Goal: Task Accomplishment & Management: Complete application form

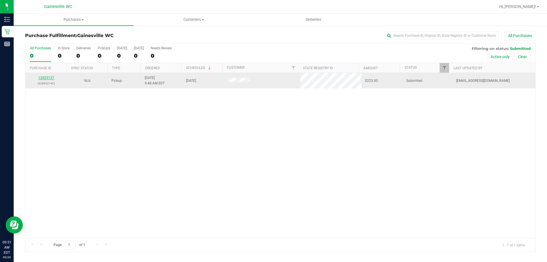
click at [46, 79] on link "12023137" at bounding box center [46, 78] width 16 height 4
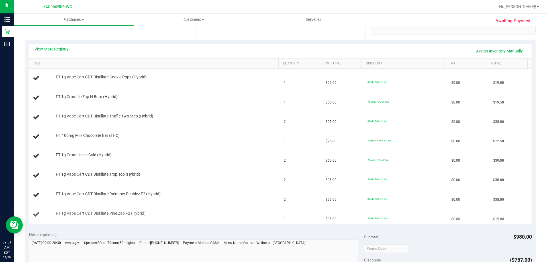
scroll to position [85, 0]
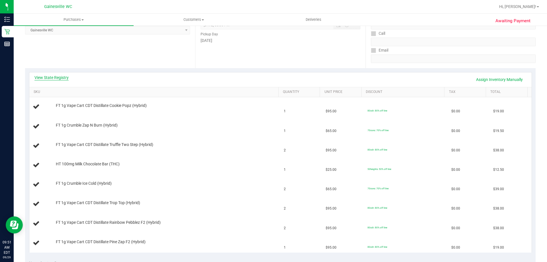
click at [48, 77] on link "View State Registry" at bounding box center [51, 78] width 34 height 6
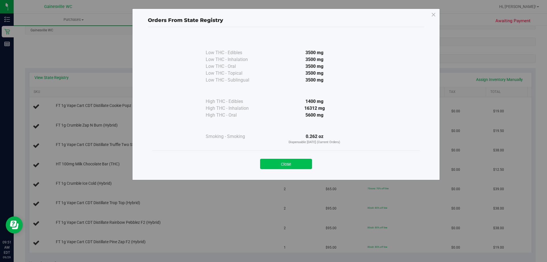
click at [282, 162] on button "Close" at bounding box center [286, 164] width 52 height 10
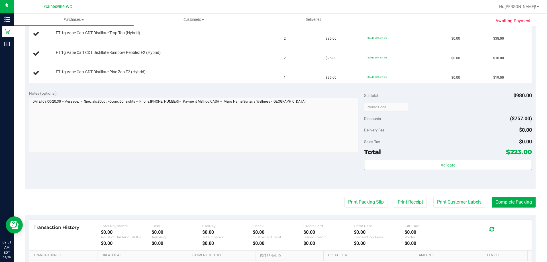
scroll to position [256, 0]
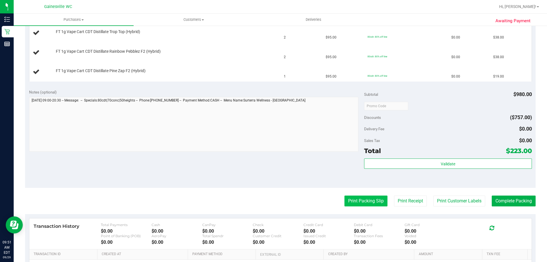
click at [355, 201] on button "Print Packing Slip" at bounding box center [366, 200] width 43 height 11
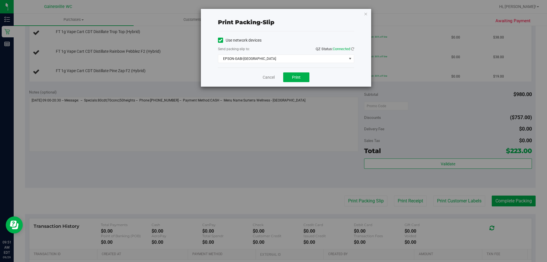
click at [298, 82] on div "Cancel Print" at bounding box center [286, 77] width 136 height 19
click at [299, 77] on span "Print" at bounding box center [296, 77] width 9 height 5
click at [265, 76] on link "Cancel" at bounding box center [269, 77] width 12 height 6
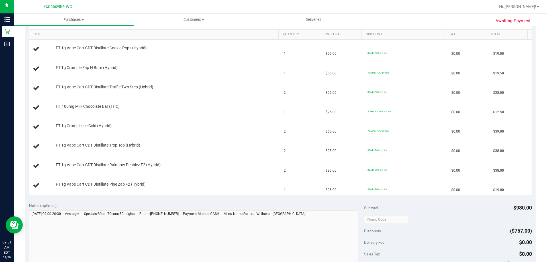
scroll to position [142, 0]
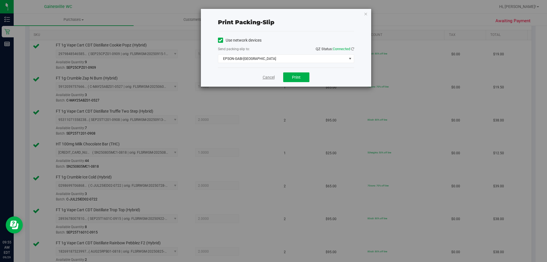
click at [269, 76] on link "Cancel" at bounding box center [269, 77] width 12 height 6
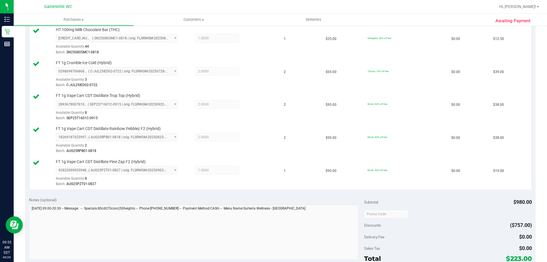
scroll to position [399, 0]
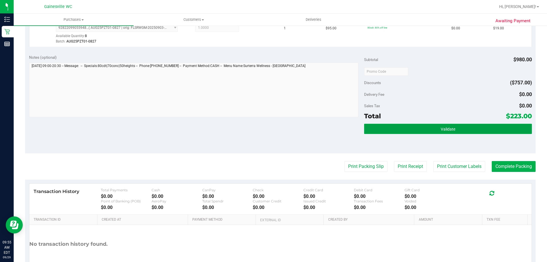
click at [442, 126] on button "Validate" at bounding box center [448, 129] width 168 height 10
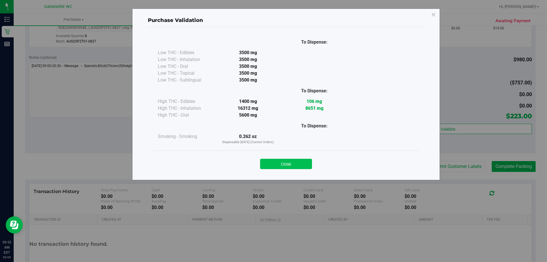
click at [292, 162] on button "Close" at bounding box center [286, 164] width 52 height 10
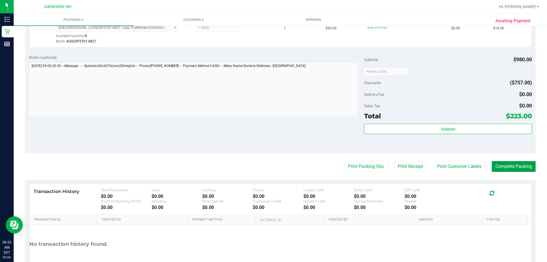
drag, startPoint x: 494, startPoint y: 168, endPoint x: 508, endPoint y: 175, distance: 16.2
drag, startPoint x: 498, startPoint y: 154, endPoint x: 504, endPoint y: 162, distance: 10.1
click at [512, 166] on button "Complete Packing" at bounding box center [514, 165] width 44 height 11
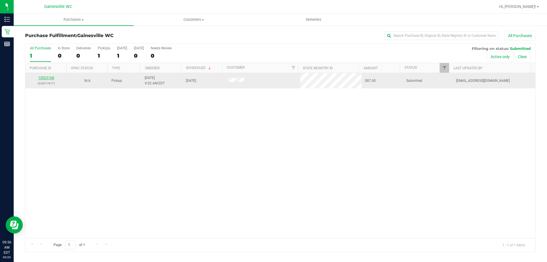
click at [50, 76] on link "12023168" at bounding box center [46, 78] width 16 height 4
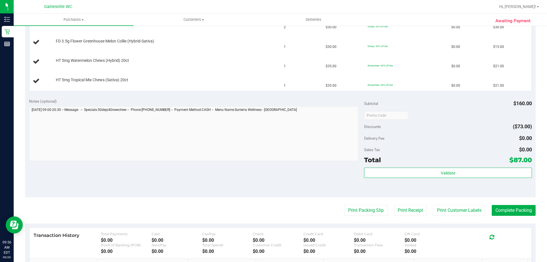
scroll to position [171, 0]
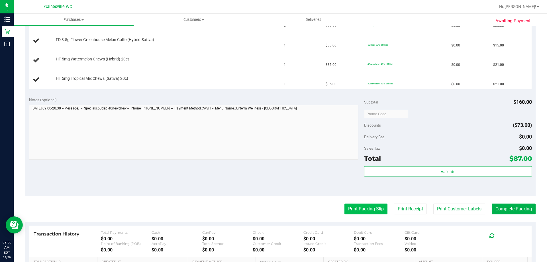
click at [367, 209] on button "Print Packing Slip" at bounding box center [366, 208] width 43 height 11
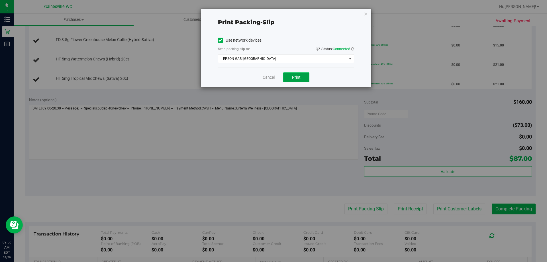
click at [298, 75] on span "Print" at bounding box center [296, 77] width 9 height 5
click at [265, 77] on link "Cancel" at bounding box center [269, 77] width 12 height 6
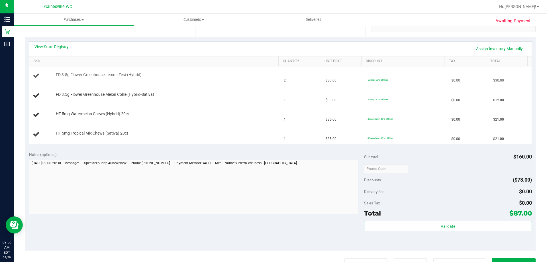
scroll to position [114, 0]
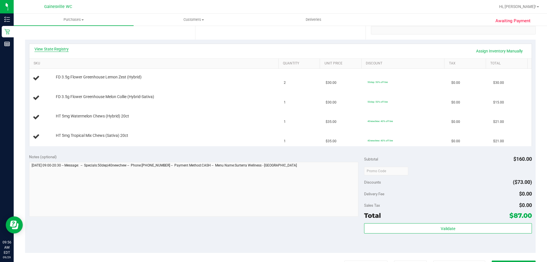
click at [53, 47] on link "View State Registry" at bounding box center [51, 49] width 34 height 6
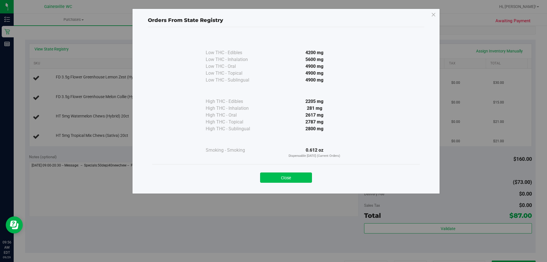
click at [302, 177] on button "Close" at bounding box center [286, 177] width 52 height 10
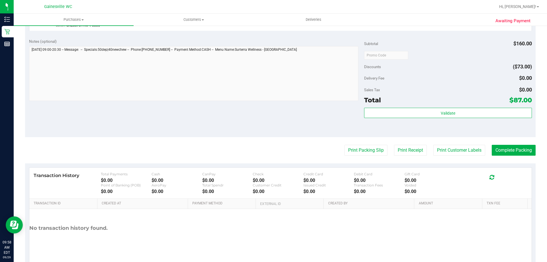
scroll to position [285, 0]
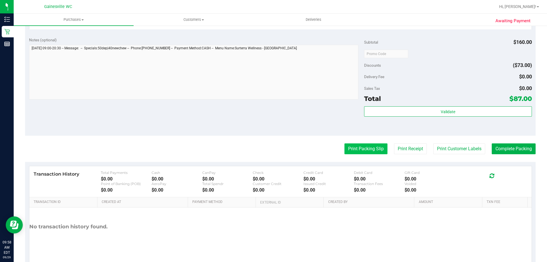
click at [367, 150] on button "Print Packing Slip" at bounding box center [366, 148] width 43 height 11
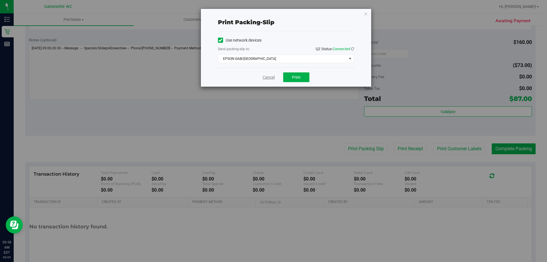
click at [267, 76] on link "Cancel" at bounding box center [269, 77] width 12 height 6
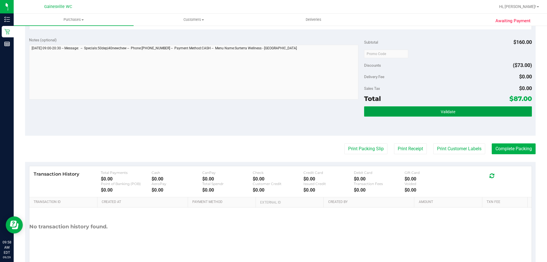
click at [461, 108] on button "Validate" at bounding box center [448, 111] width 168 height 10
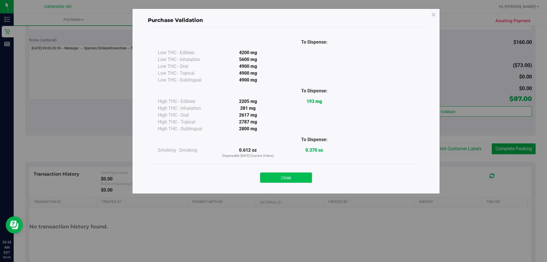
click at [284, 175] on button "Close" at bounding box center [286, 177] width 52 height 10
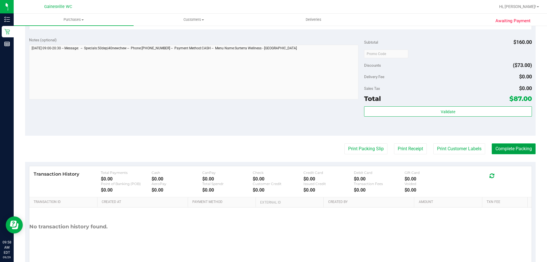
click at [495, 147] on button "Complete Packing" at bounding box center [514, 148] width 44 height 11
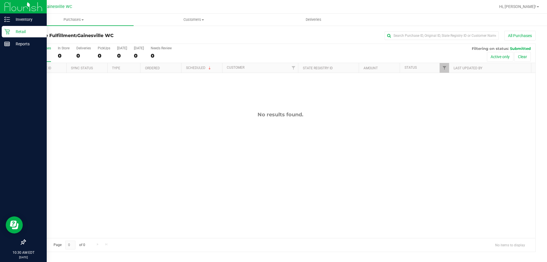
click at [27, 32] on p "Retail" at bounding box center [27, 31] width 34 height 7
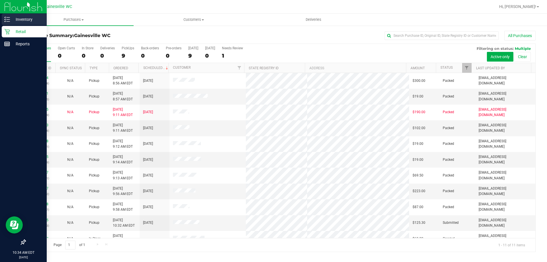
click at [19, 21] on p "Inventory" at bounding box center [27, 19] width 34 height 7
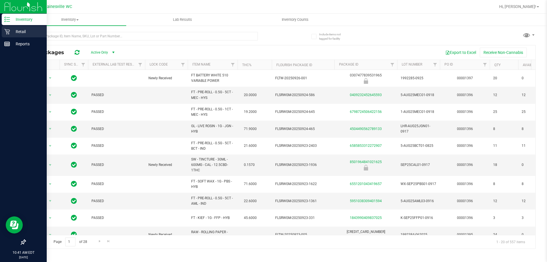
click at [16, 32] on p "Retail" at bounding box center [27, 31] width 34 height 7
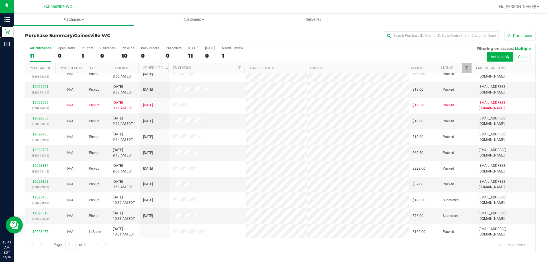
scroll to position [8, 0]
click at [43, 211] on link "12023513" at bounding box center [40, 212] width 16 height 4
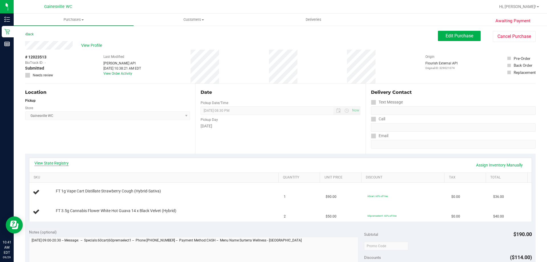
click at [55, 164] on link "View State Registry" at bounding box center [51, 163] width 34 height 6
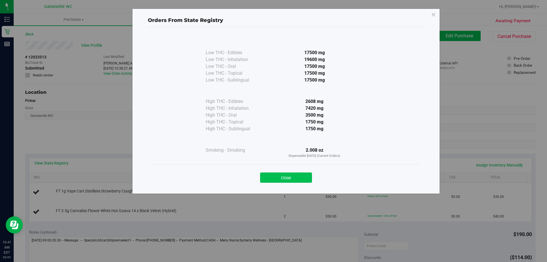
click at [285, 175] on button "Close" at bounding box center [286, 177] width 52 height 10
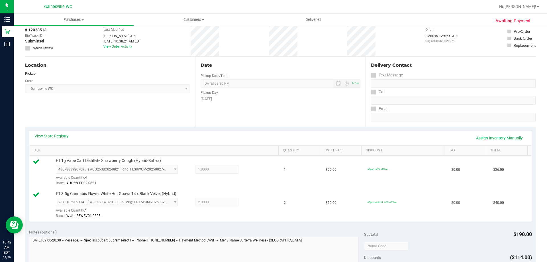
scroll to position [171, 0]
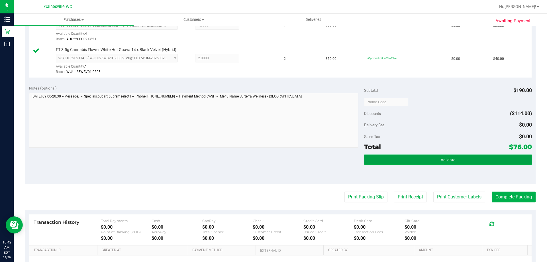
click at [405, 161] on button "Validate" at bounding box center [448, 159] width 168 height 10
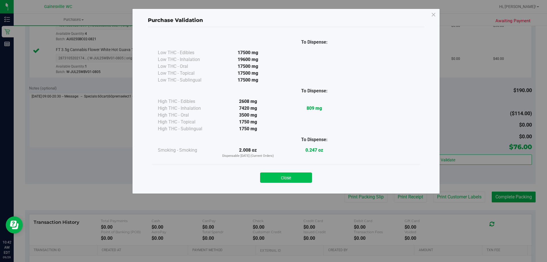
drag, startPoint x: 294, startPoint y: 183, endPoint x: 296, endPoint y: 173, distance: 10.2
click at [295, 179] on div "Close" at bounding box center [286, 175] width 268 height 23
click at [296, 173] on button "Close" at bounding box center [286, 177] width 52 height 10
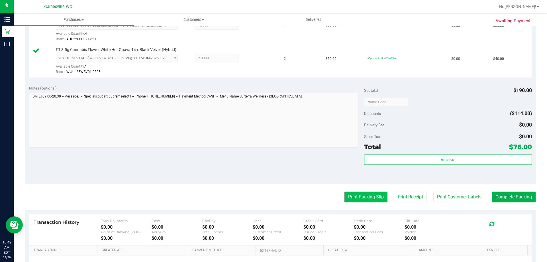
click at [355, 197] on button "Print Packing Slip" at bounding box center [366, 197] width 43 height 11
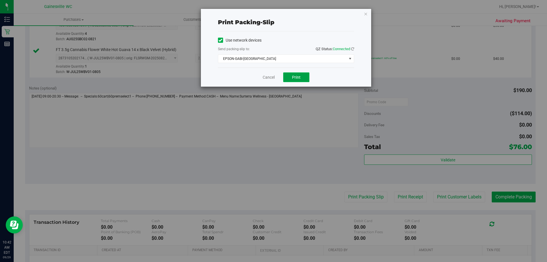
click at [294, 76] on span "Print" at bounding box center [296, 77] width 9 height 5
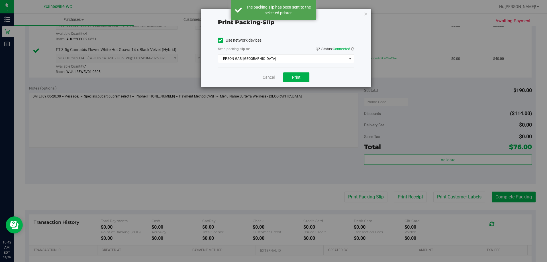
click at [271, 77] on link "Cancel" at bounding box center [269, 77] width 12 height 6
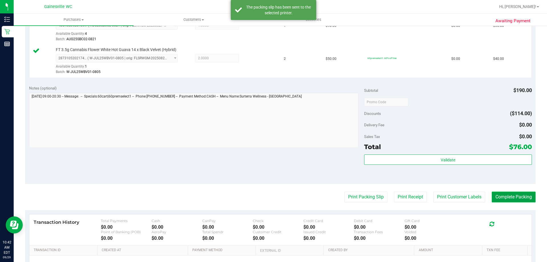
click at [518, 197] on button "Complete Packing" at bounding box center [514, 197] width 44 height 11
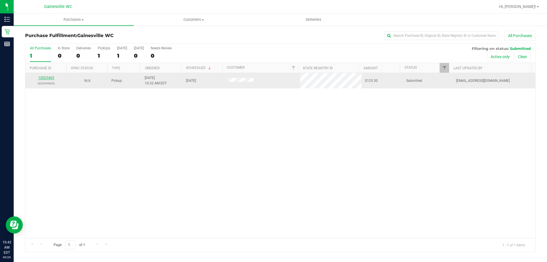
click at [50, 78] on link "12023465" at bounding box center [46, 78] width 16 height 4
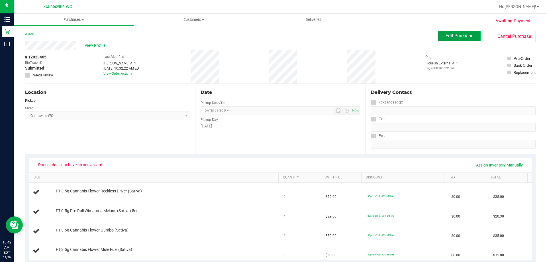
click at [455, 34] on span "Edit Purchase" at bounding box center [460, 35] width 28 height 5
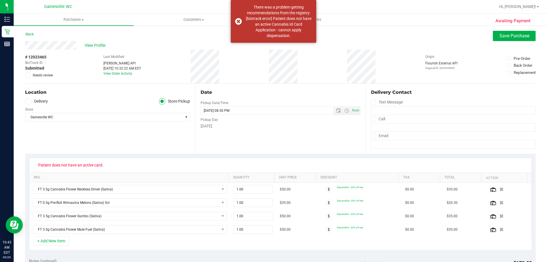
click at [27, 75] on icon at bounding box center [28, 75] width 4 height 0
click at [0, 0] on input "Needs review" at bounding box center [0, 0] width 0 height 0
click at [88, 43] on span "View Profile" at bounding box center [96, 45] width 23 height 6
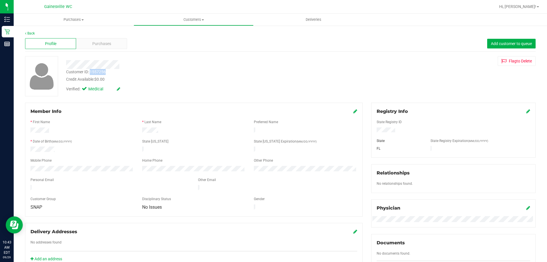
drag, startPoint x: 90, startPoint y: 71, endPoint x: 108, endPoint y: 71, distance: 17.7
click at [108, 71] on div "Customer ID: 1557256 Credit Available: $0.00" at bounding box center [192, 75] width 260 height 13
copy div "1557256"
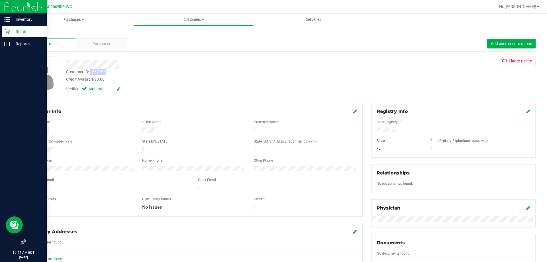
click at [18, 30] on p "Retail" at bounding box center [27, 31] width 34 height 7
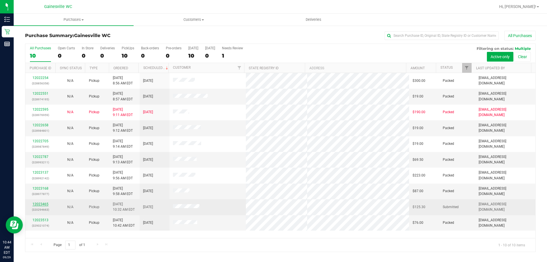
click at [41, 205] on link "12023465" at bounding box center [40, 204] width 16 height 4
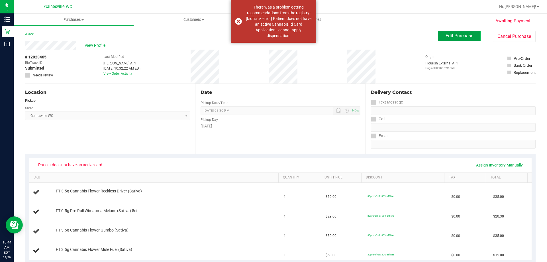
click at [453, 33] on button "Edit Purchase" at bounding box center [459, 36] width 43 height 10
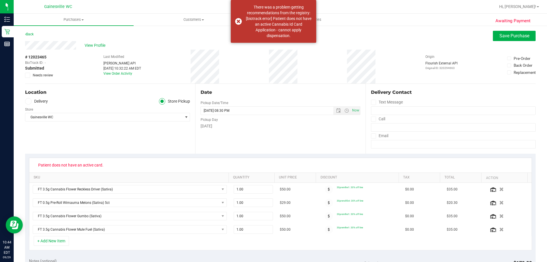
click at [28, 75] on icon at bounding box center [28, 75] width 4 height 0
click at [0, 0] on input "Needs review" at bounding box center [0, 0] width 0 height 0
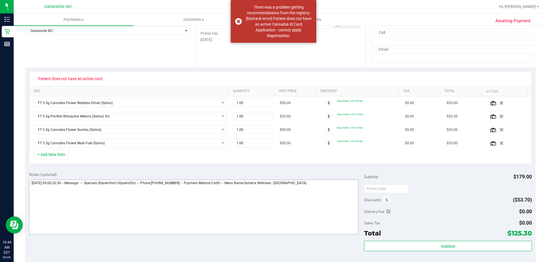
scroll to position [171, 0]
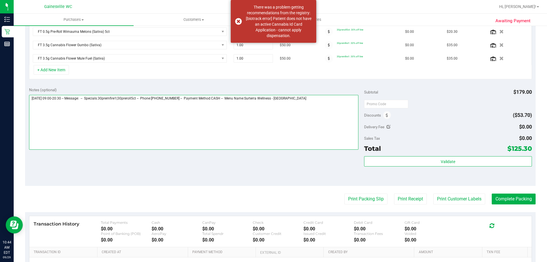
click at [311, 98] on textarea at bounding box center [194, 122] width 330 height 55
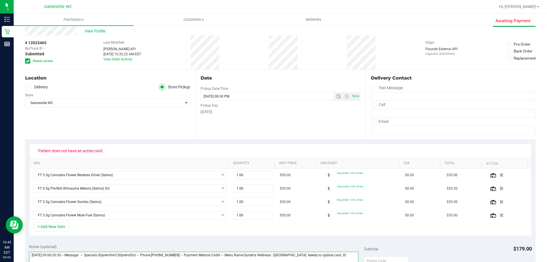
scroll to position [0, 0]
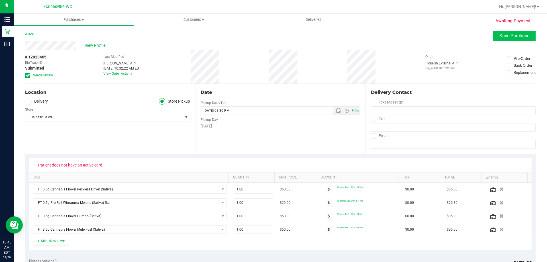
type textarea "[DATE] 09:00-20:30 -- Message: -- Specials:30premfire1|30preroll5ct -- Phone:[P…"
click at [500, 33] on span "Save Purchase" at bounding box center [515, 35] width 30 height 5
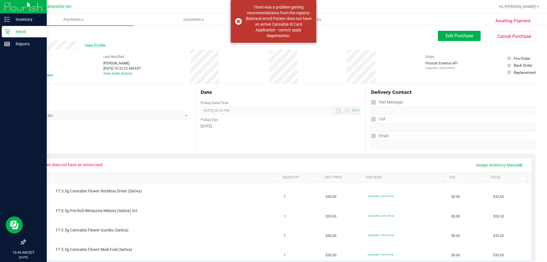
click at [10, 29] on p "Retail" at bounding box center [27, 31] width 34 height 7
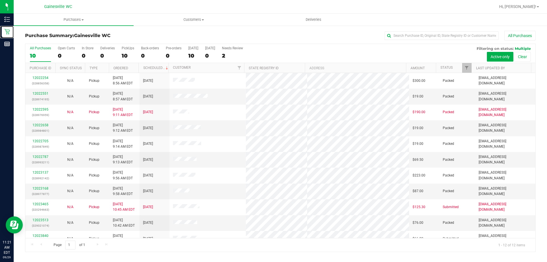
scroll to position [24, 0]
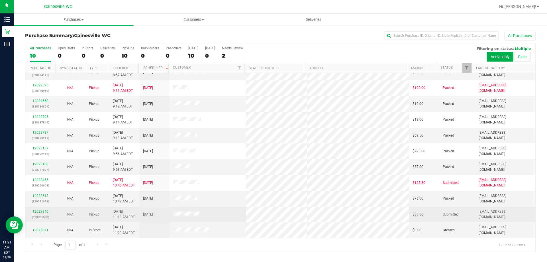
click at [37, 207] on td "12023840 (329031980)" at bounding box center [40, 215] width 30 height 16
click at [38, 212] on link "12023840" at bounding box center [40, 211] width 16 height 4
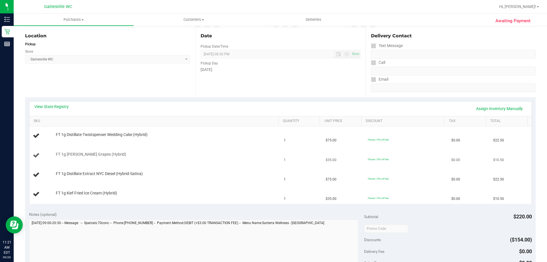
scroll to position [57, 0]
click at [43, 105] on link "View State Registry" at bounding box center [51, 106] width 34 height 6
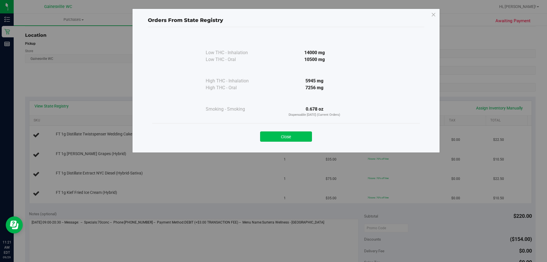
click at [292, 135] on button "Close" at bounding box center [286, 136] width 52 height 10
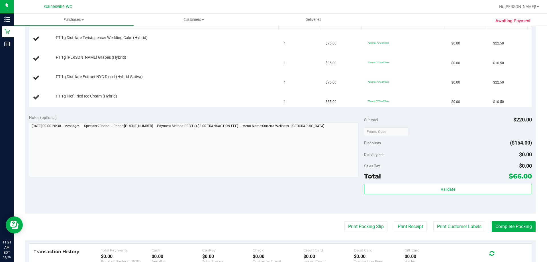
scroll to position [199, 0]
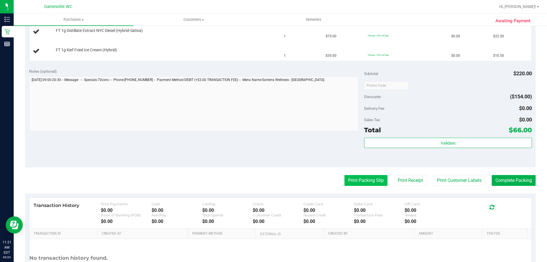
click at [355, 179] on button "Print Packing Slip" at bounding box center [366, 180] width 43 height 11
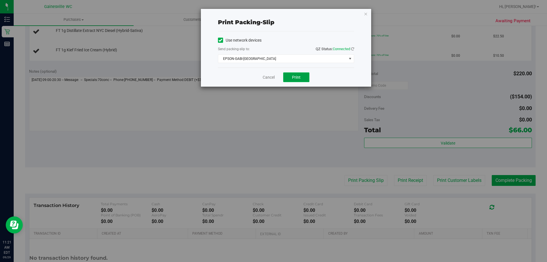
click at [292, 74] on button "Print" at bounding box center [296, 77] width 26 height 10
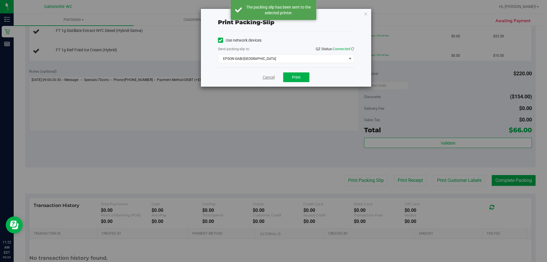
click at [268, 76] on link "Cancel" at bounding box center [269, 77] width 12 height 6
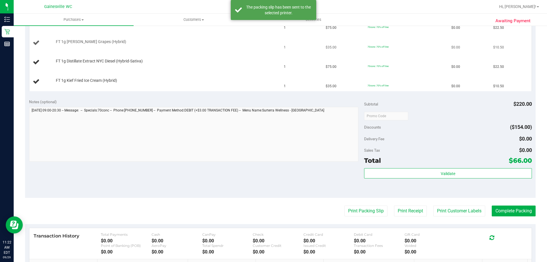
scroll to position [114, 0]
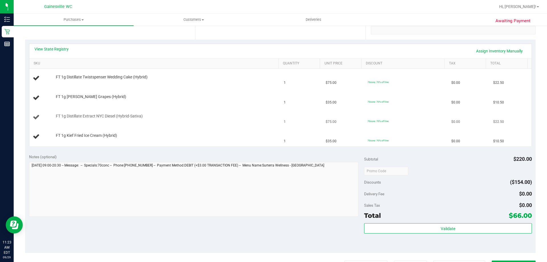
click at [345, 260] on button "Print Packing Slip" at bounding box center [366, 265] width 43 height 11
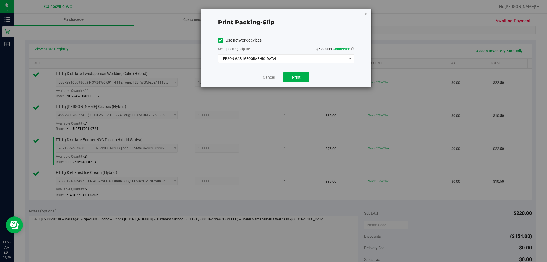
click at [265, 78] on link "Cancel" at bounding box center [269, 77] width 12 height 6
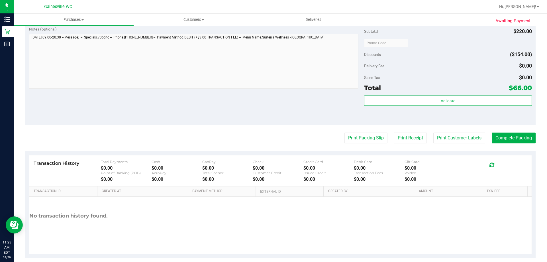
scroll to position [303, 0]
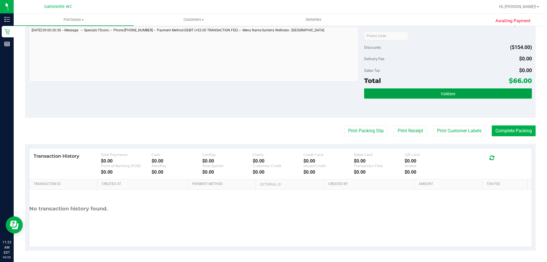
click at [461, 92] on button "Validate" at bounding box center [448, 93] width 168 height 10
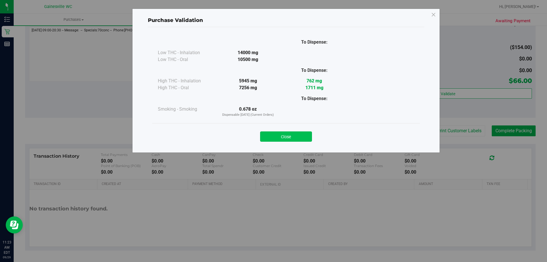
click at [284, 135] on button "Close" at bounding box center [286, 136] width 52 height 10
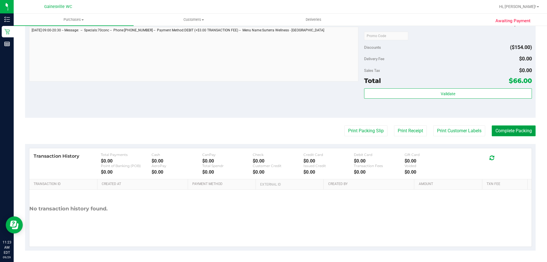
click at [492, 127] on button "Complete Packing" at bounding box center [514, 130] width 44 height 11
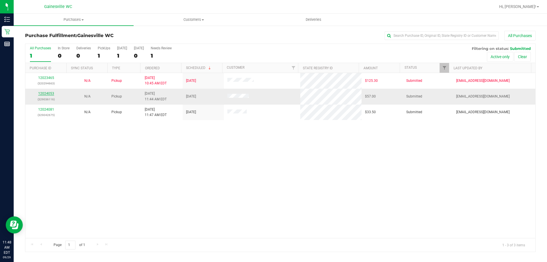
click at [49, 93] on link "12024053" at bounding box center [46, 93] width 16 height 4
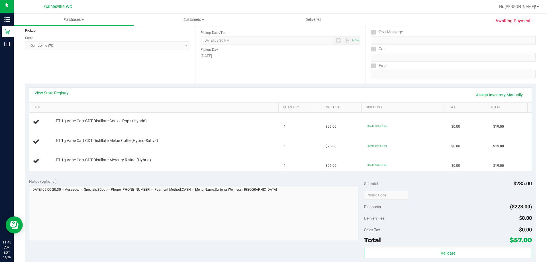
scroll to position [85, 0]
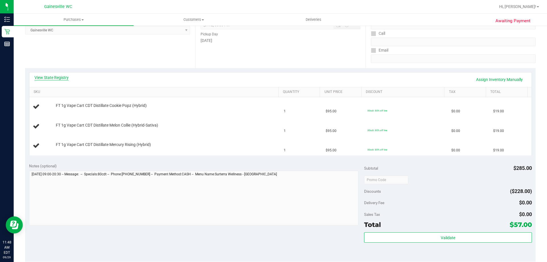
click at [62, 78] on link "View State Registry" at bounding box center [51, 78] width 34 height 6
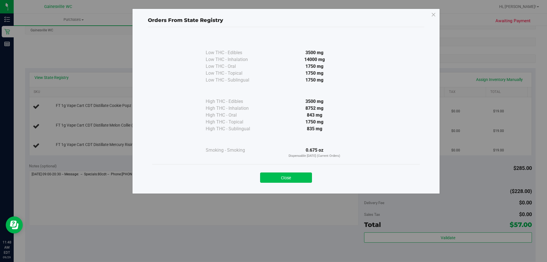
click at [296, 180] on button "Close" at bounding box center [286, 177] width 52 height 10
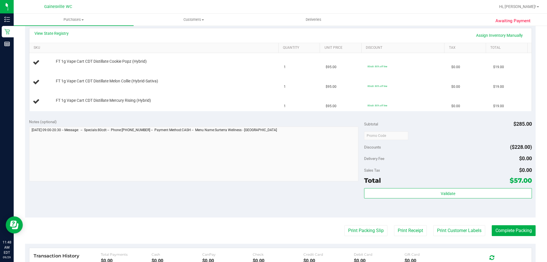
scroll to position [228, 0]
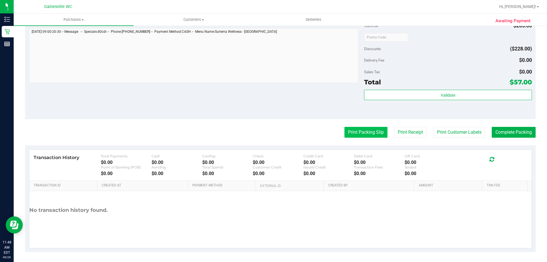
click at [376, 136] on button "Print Packing Slip" at bounding box center [366, 132] width 43 height 11
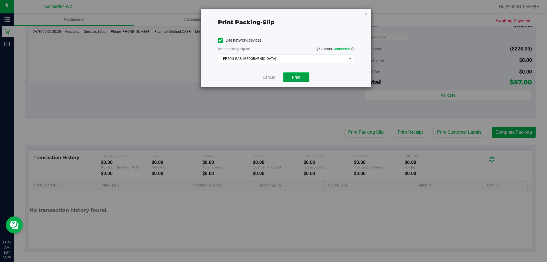
click at [291, 75] on button "Print" at bounding box center [296, 77] width 26 height 10
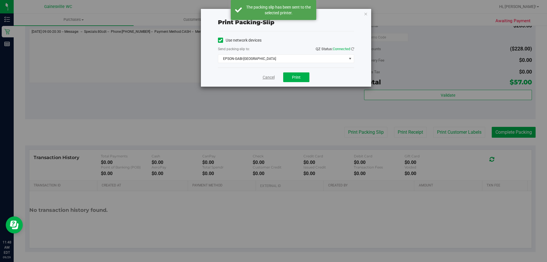
click at [266, 78] on link "Cancel" at bounding box center [269, 77] width 12 height 6
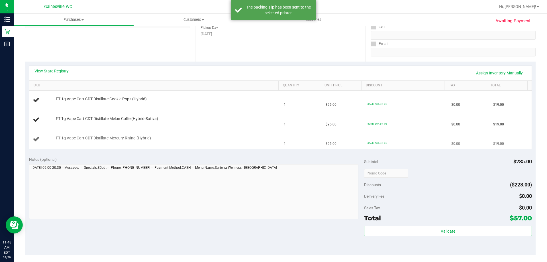
scroll to position [85, 0]
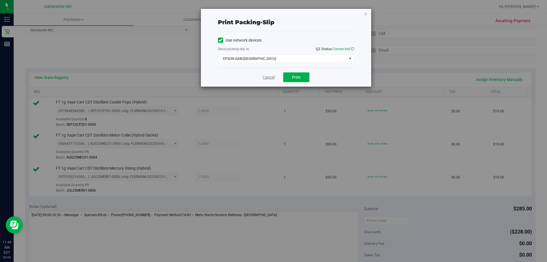
click at [267, 76] on link "Cancel" at bounding box center [269, 77] width 12 height 6
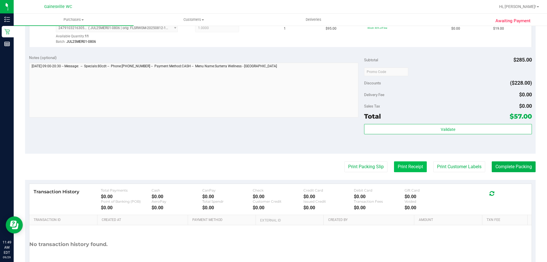
scroll to position [235, 0]
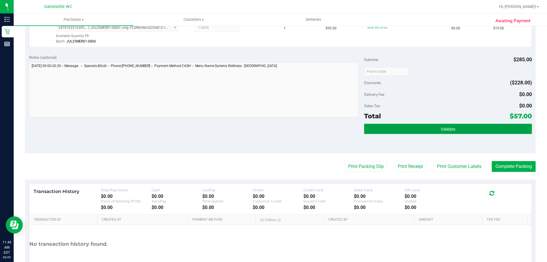
click at [417, 129] on button "Validate" at bounding box center [448, 129] width 168 height 10
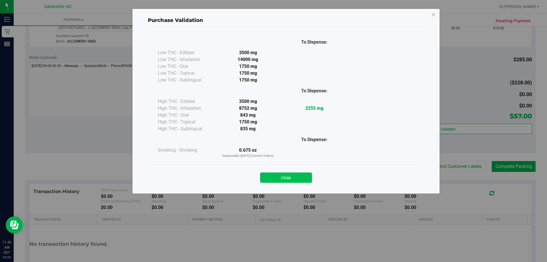
click at [280, 174] on button "Close" at bounding box center [286, 177] width 52 height 10
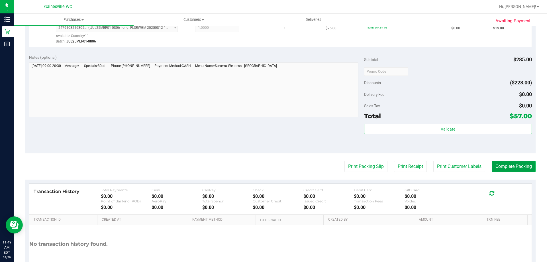
click at [509, 166] on button "Complete Packing" at bounding box center [514, 166] width 44 height 11
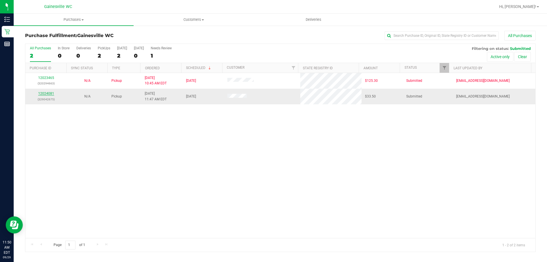
click at [45, 92] on link "12024081" at bounding box center [46, 93] width 16 height 4
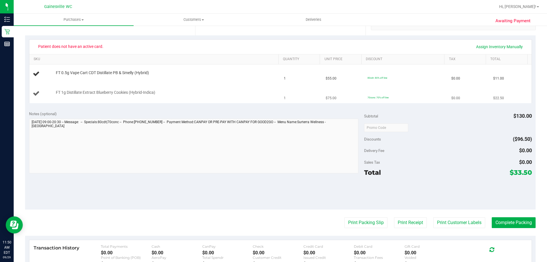
scroll to position [199, 0]
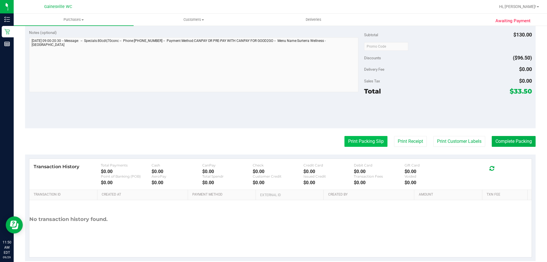
click at [364, 139] on button "Print Packing Slip" at bounding box center [366, 141] width 43 height 11
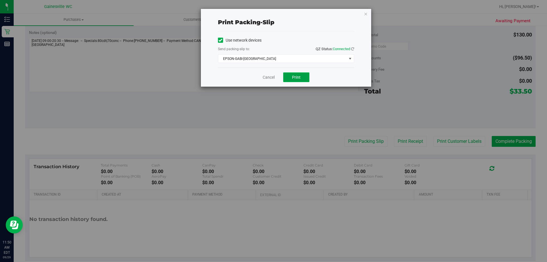
click at [306, 77] on button "Print" at bounding box center [296, 77] width 26 height 10
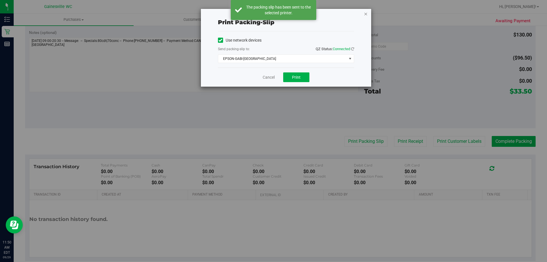
click at [367, 13] on icon "button" at bounding box center [366, 13] width 4 height 7
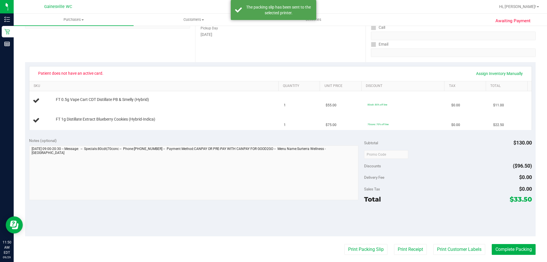
scroll to position [57, 0]
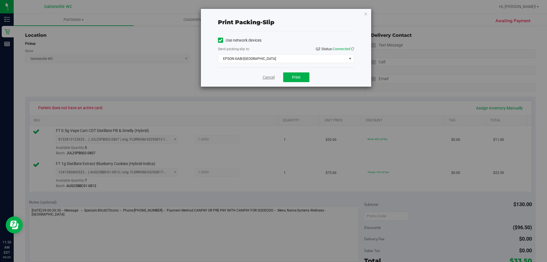
click at [274, 78] on link "Cancel" at bounding box center [269, 77] width 12 height 6
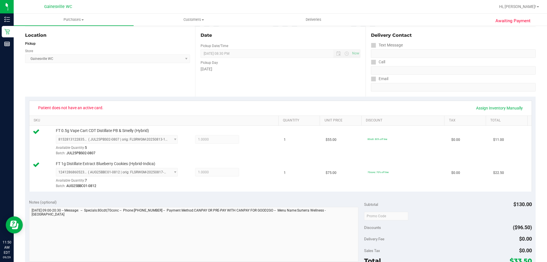
scroll to position [230, 0]
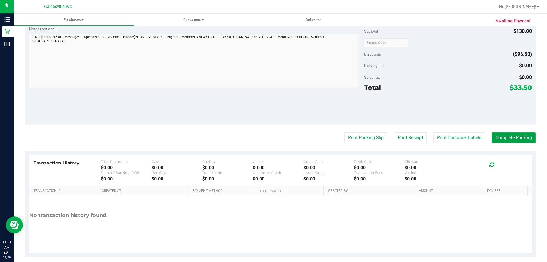
click at [512, 139] on button "Complete Packing" at bounding box center [514, 137] width 44 height 11
